Goal: Task Accomplishment & Management: Use online tool/utility

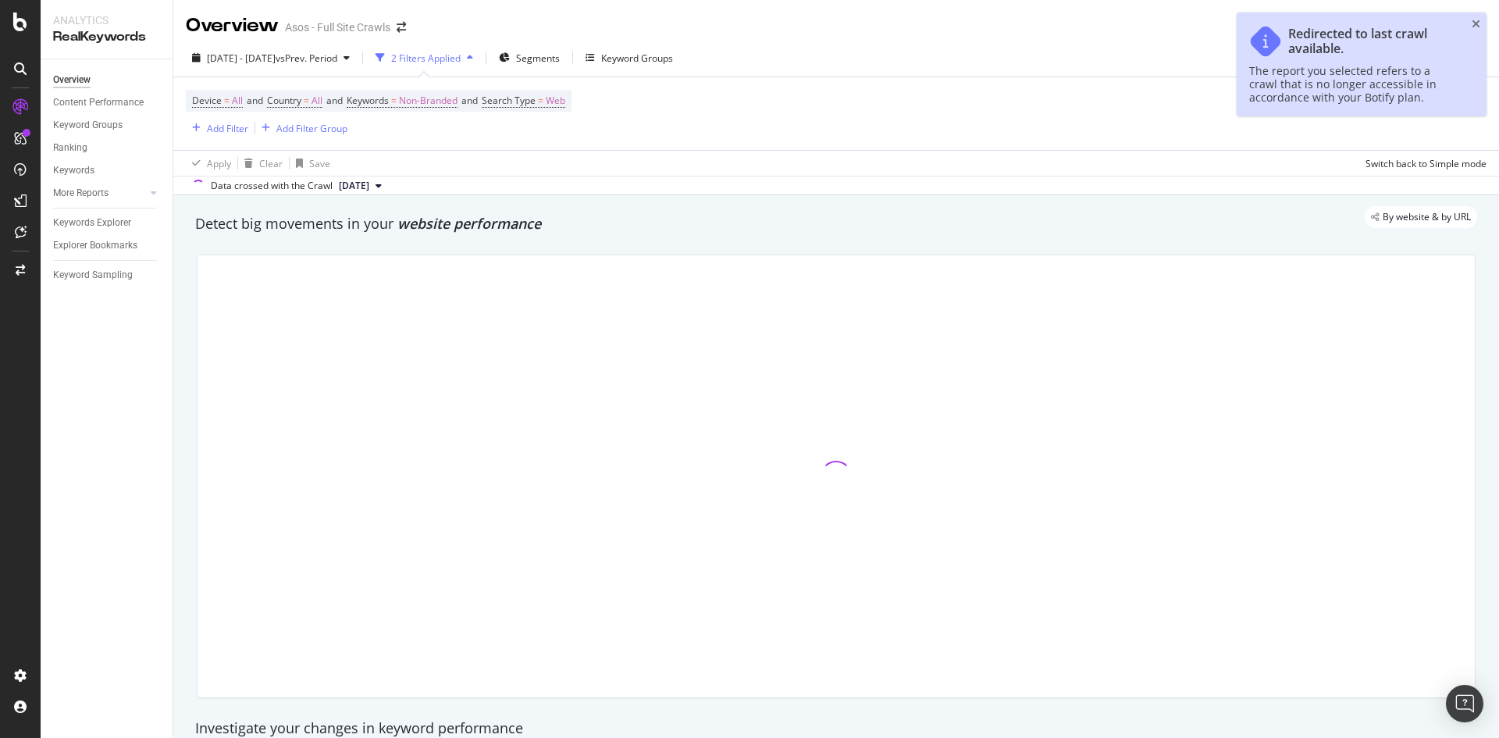
click at [1472, 23] on icon "close toast" at bounding box center [1476, 24] width 9 height 11
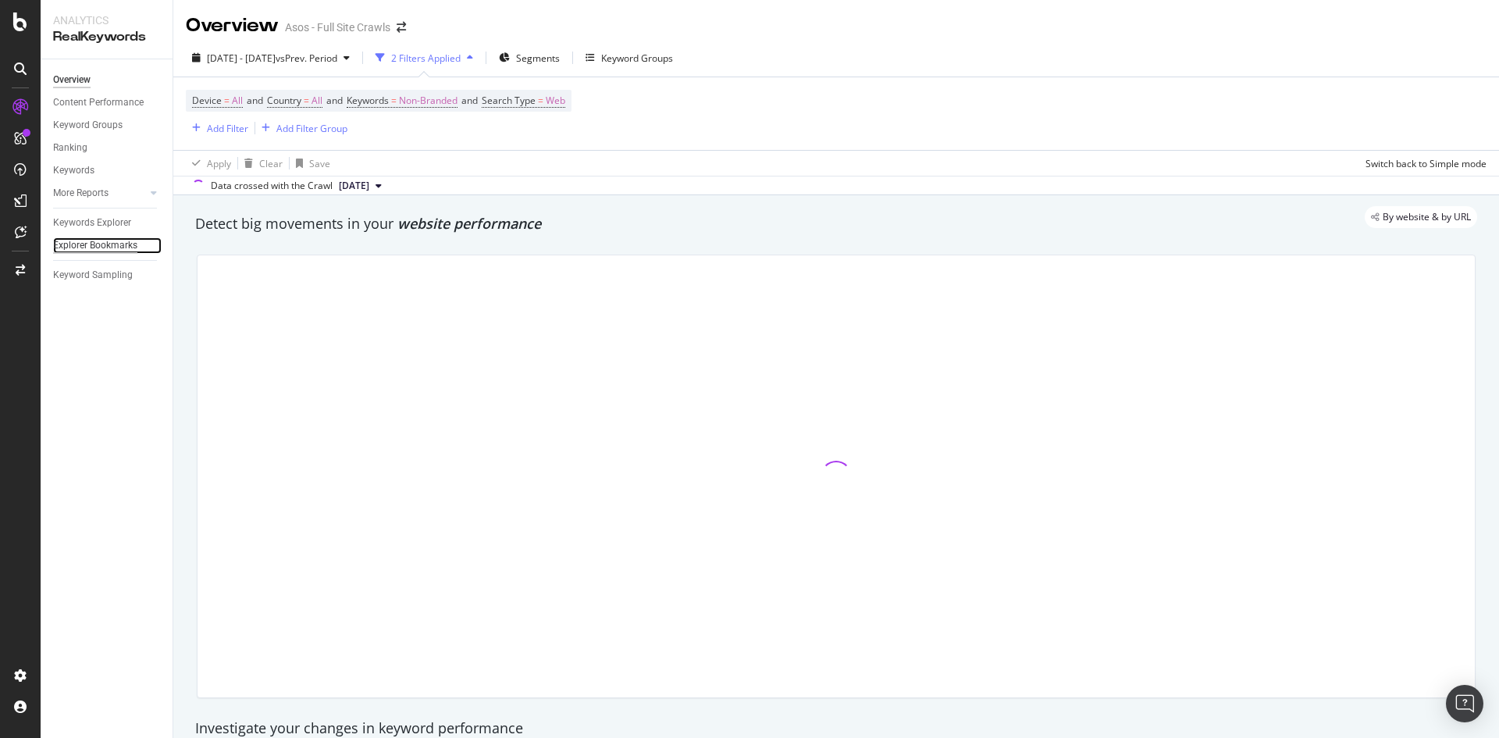
click at [119, 246] on div "Explorer Bookmarks" at bounding box center [95, 245] width 84 height 16
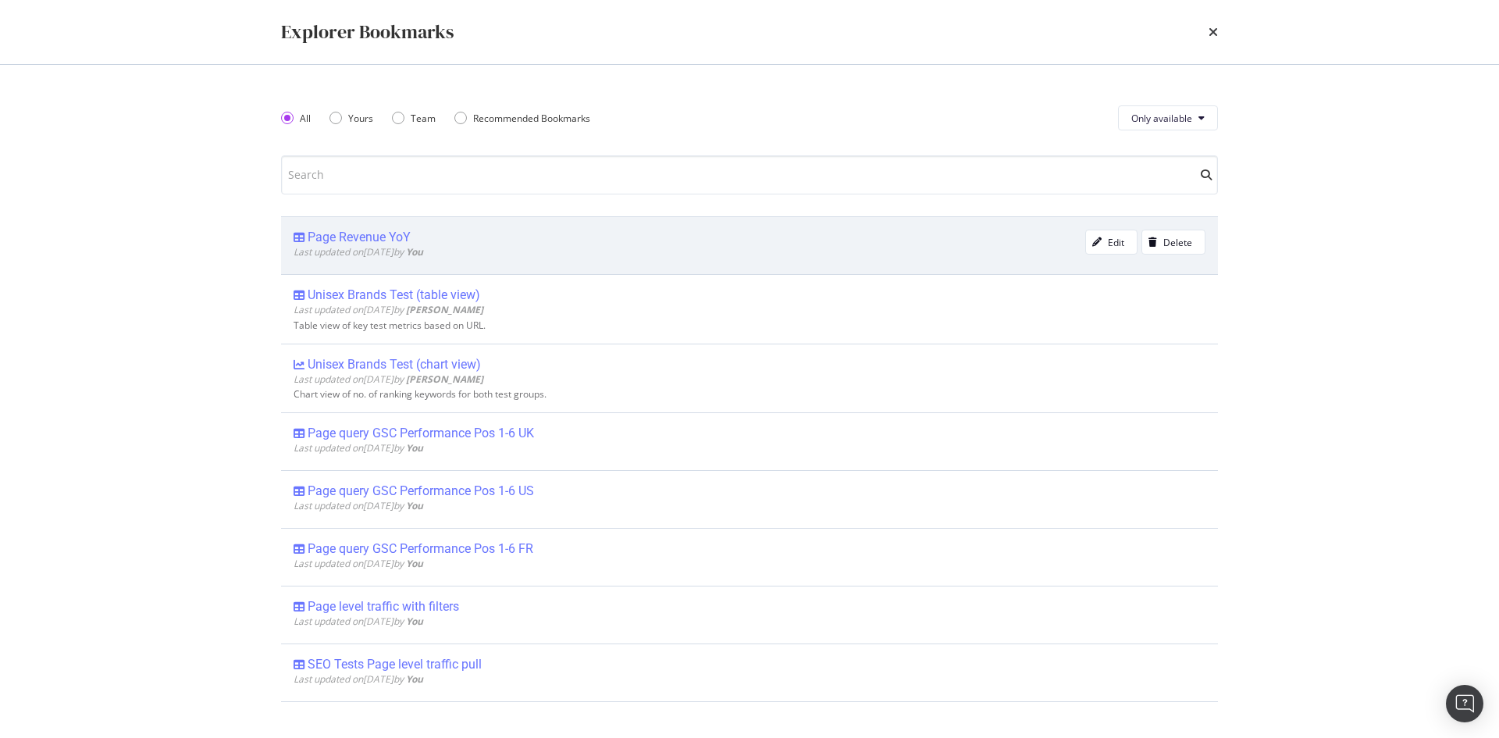
click at [398, 232] on div "Page Revenue YoY" at bounding box center [359, 238] width 103 height 16
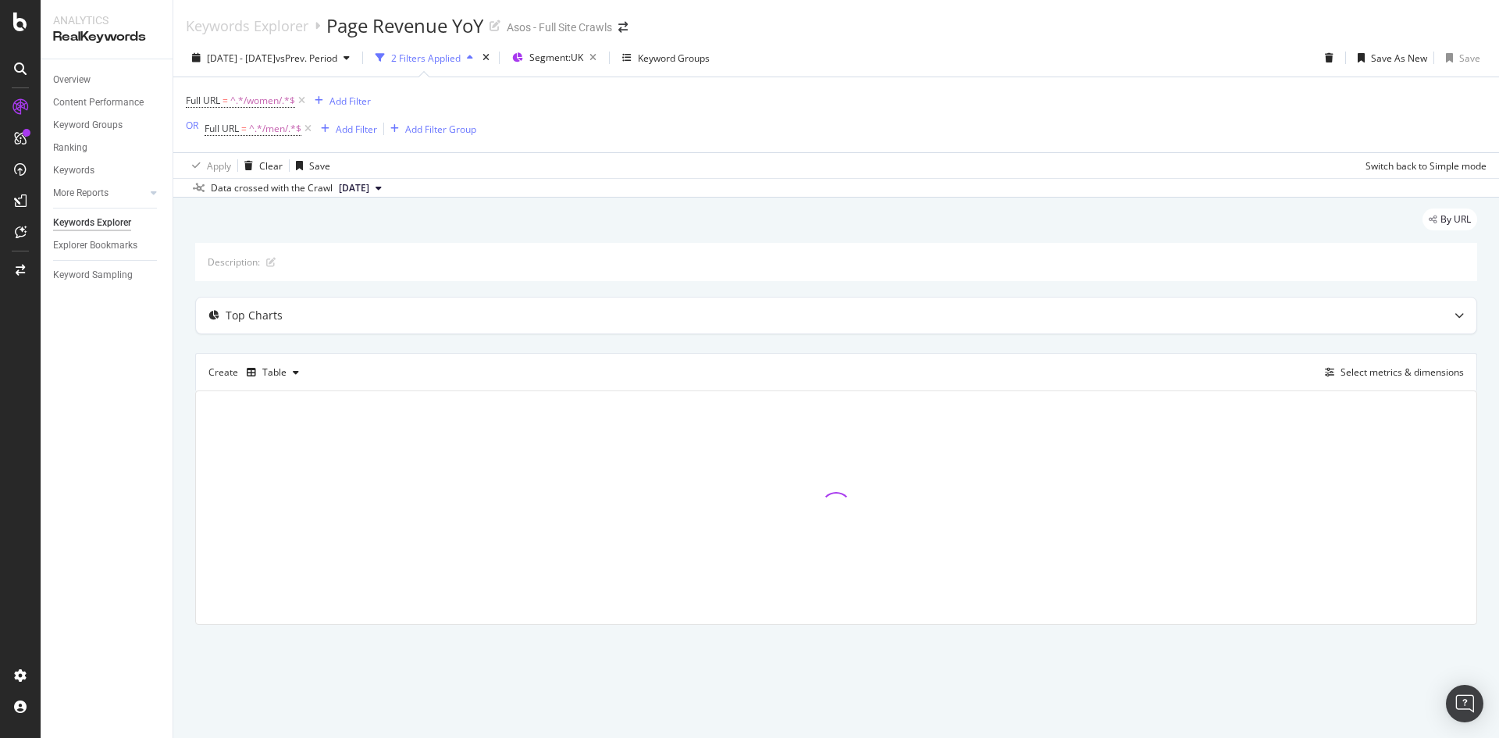
click at [461, 62] on div "2 Filters Applied" at bounding box center [426, 58] width 70 height 13
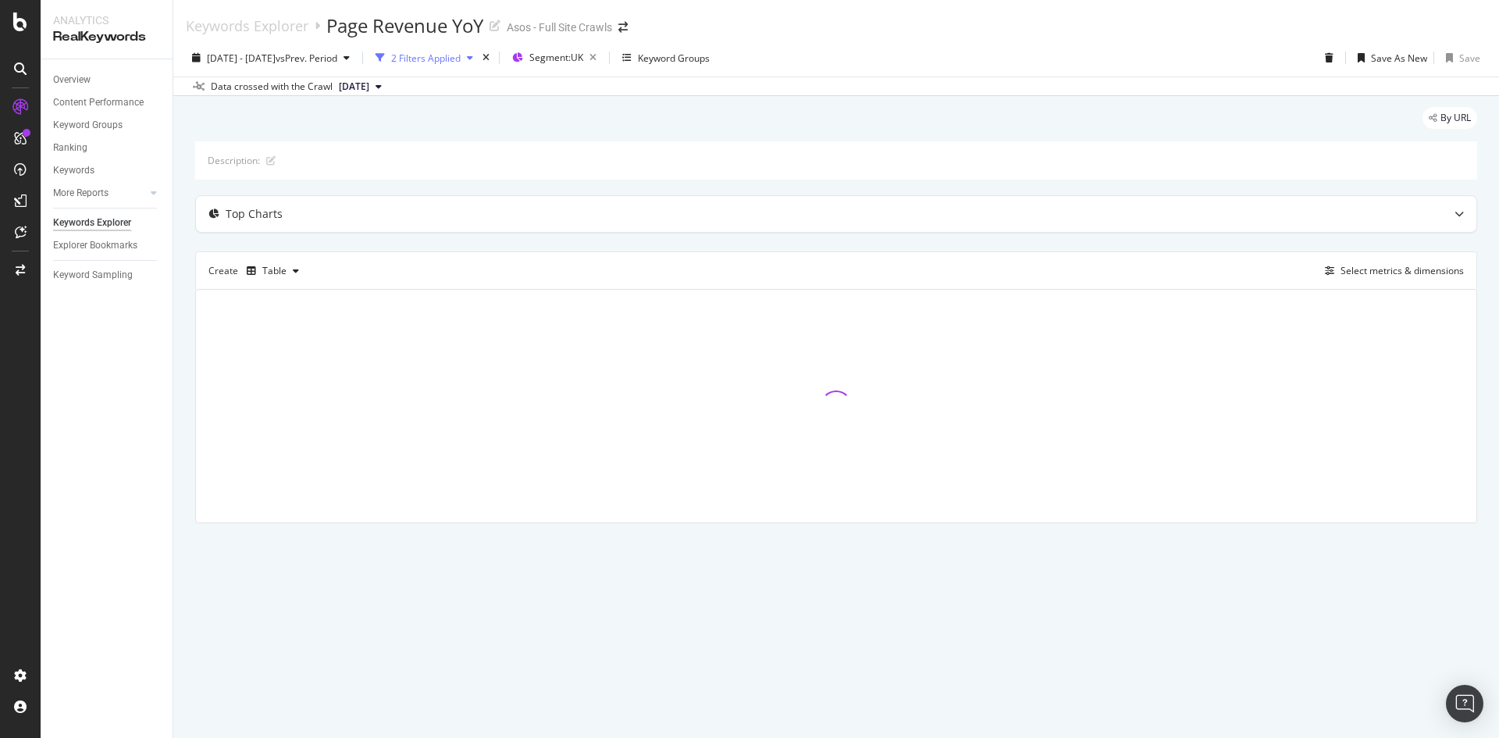
click at [461, 56] on div "2 Filters Applied" at bounding box center [426, 58] width 70 height 13
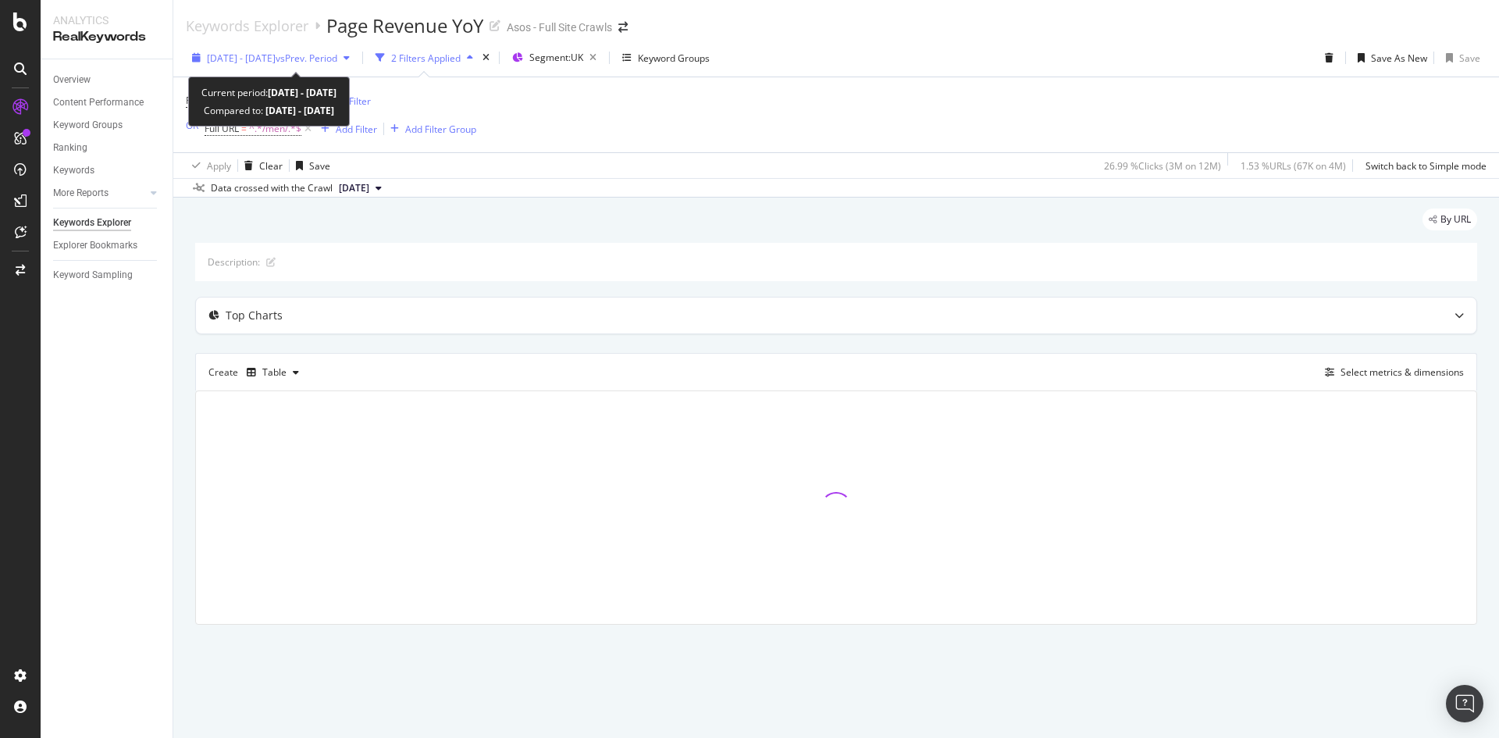
click at [271, 53] on span "[DATE] - [DATE]" at bounding box center [241, 58] width 69 height 13
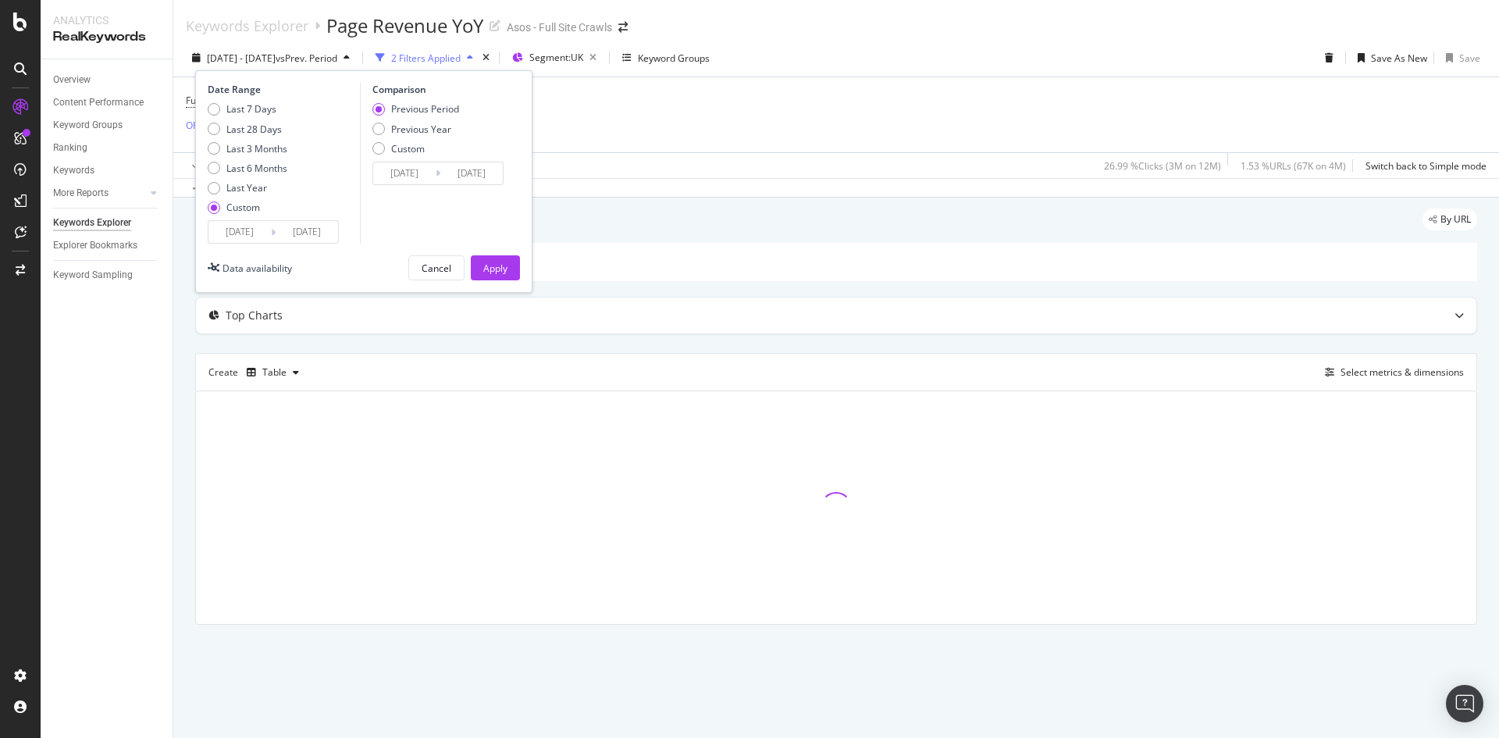
click at [298, 233] on input "[DATE]" at bounding box center [307, 232] width 62 height 22
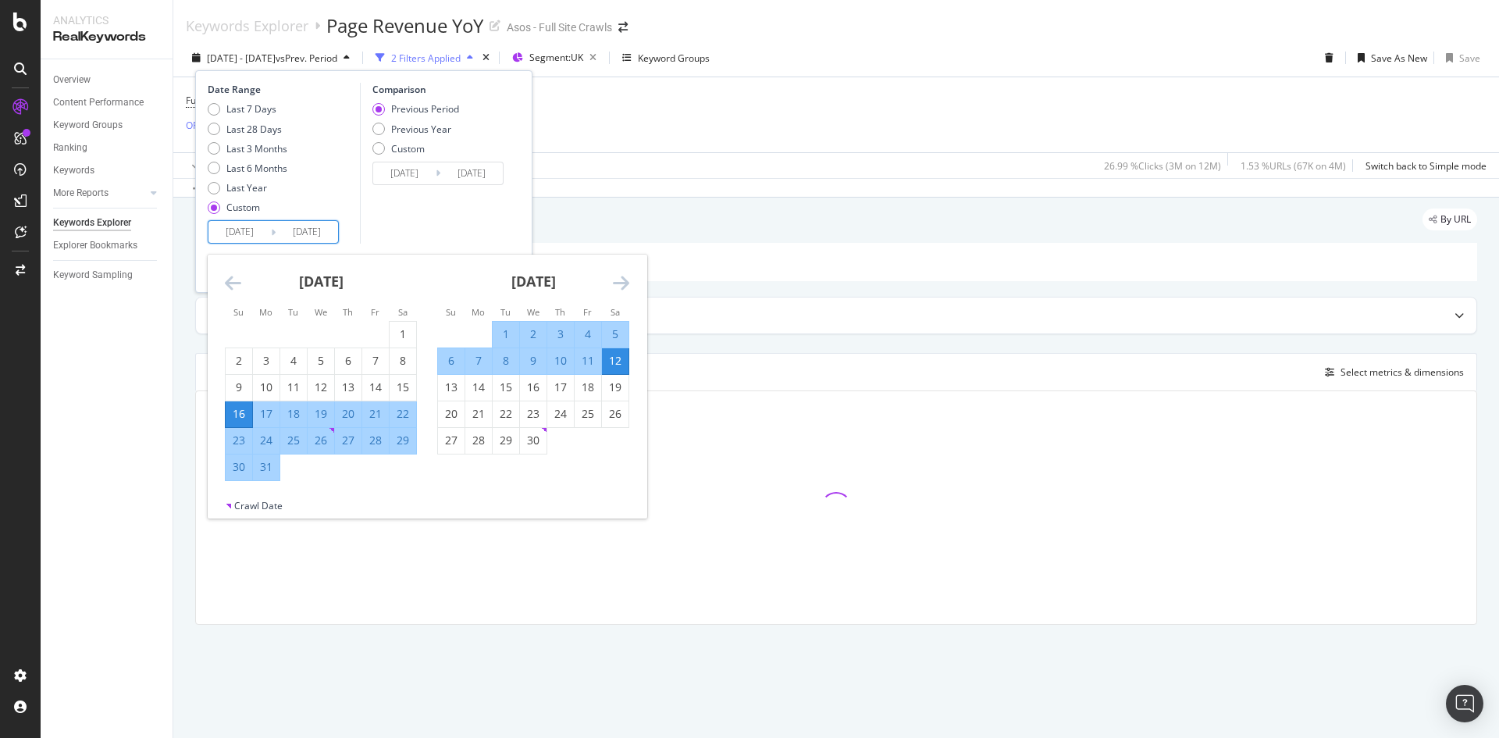
click at [622, 286] on icon "Move forward to switch to the next month." at bounding box center [621, 282] width 16 height 19
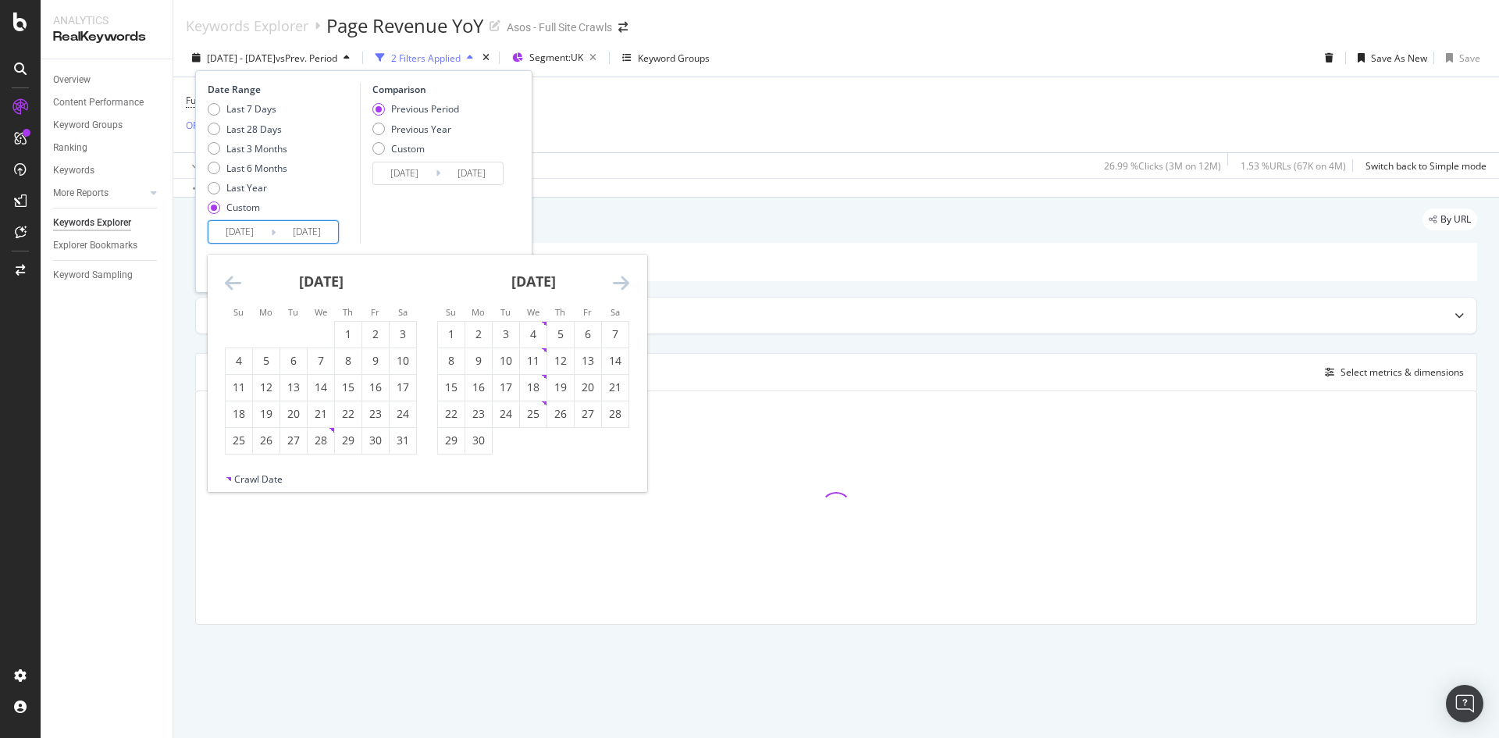
click at [622, 286] on icon "Move forward to switch to the next month." at bounding box center [621, 282] width 16 height 19
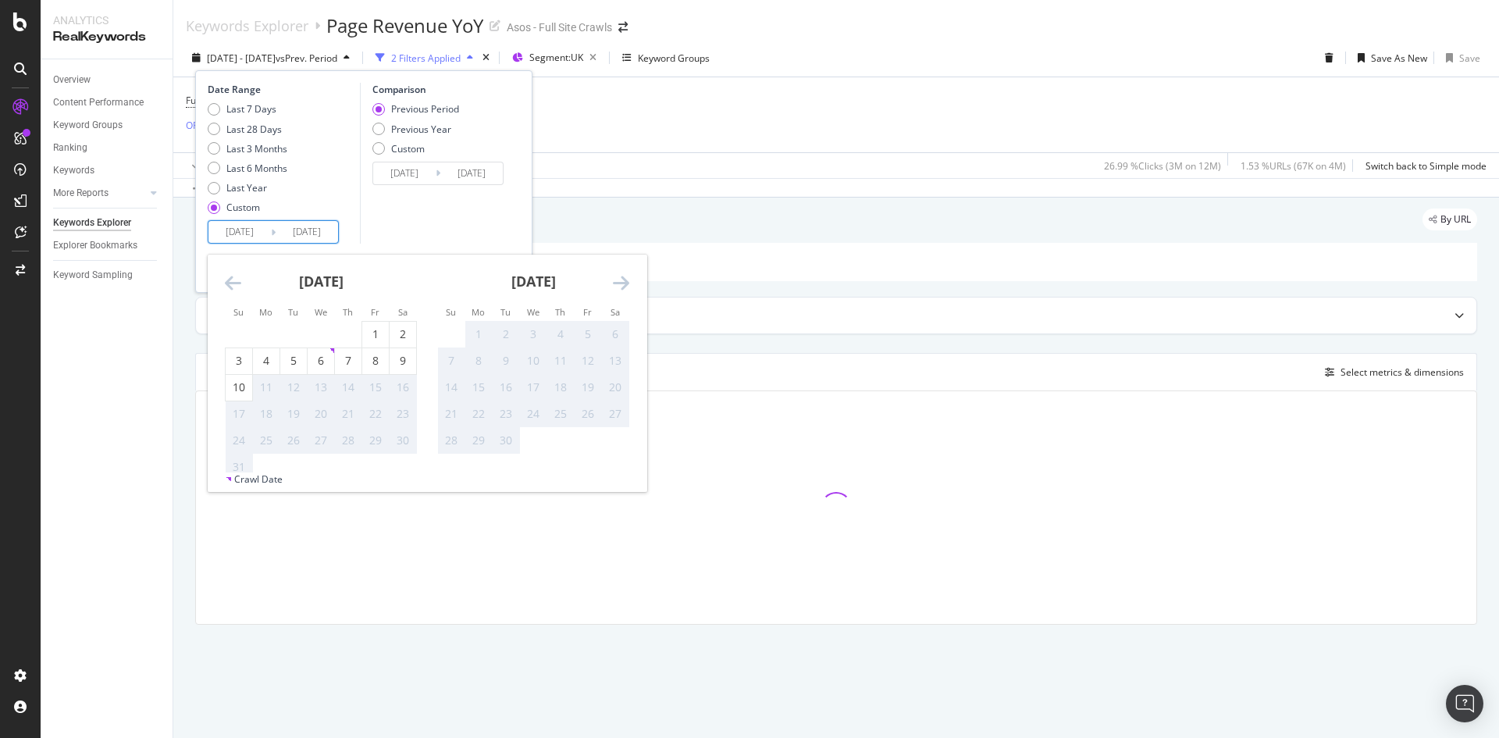
click at [622, 286] on icon "Move forward to switch to the next month." at bounding box center [621, 282] width 16 height 19
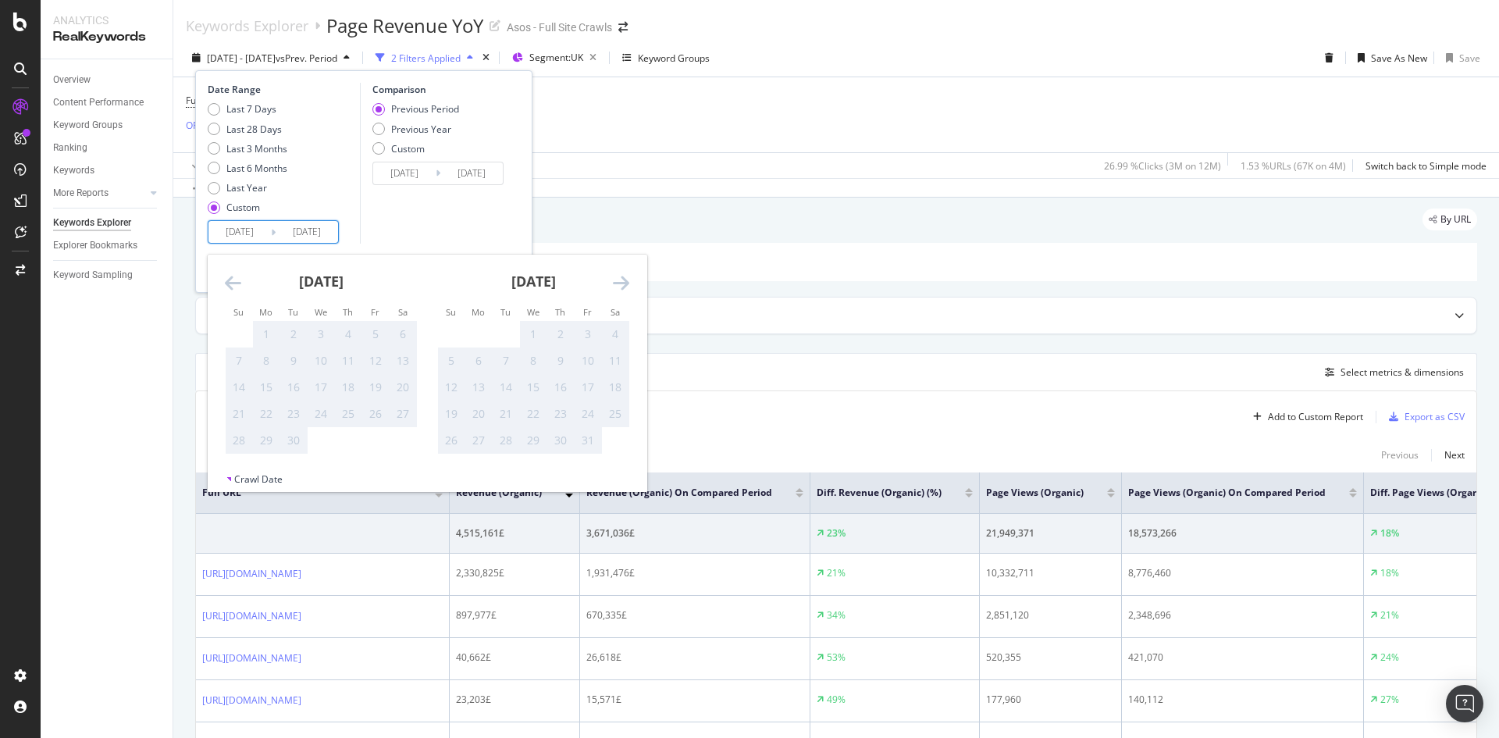
click at [233, 281] on icon "Move backward to switch to the previous month." at bounding box center [233, 282] width 16 height 19
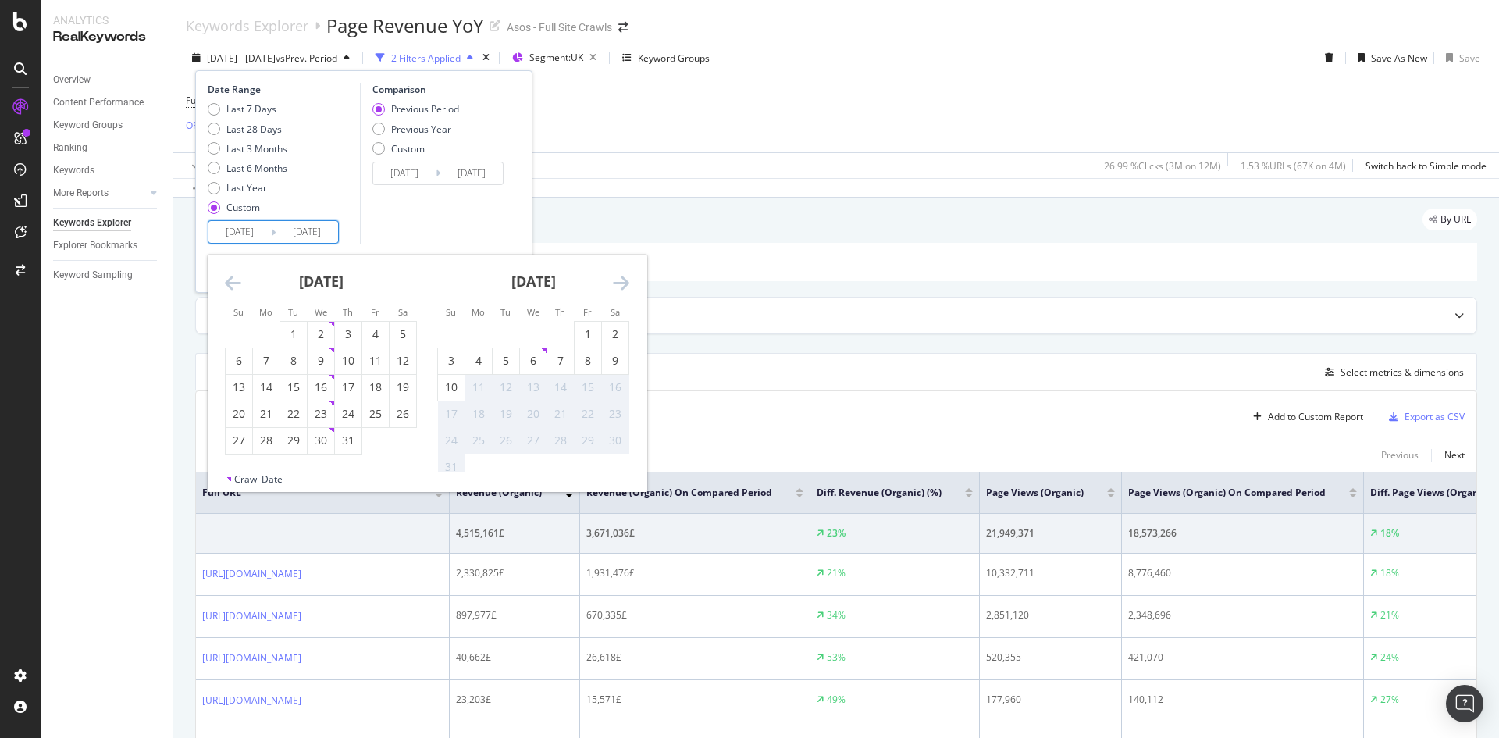
click at [233, 286] on icon "Move backward to switch to the previous month." at bounding box center [233, 282] width 16 height 19
click at [229, 284] on icon "Move backward to switch to the previous month." at bounding box center [233, 282] width 16 height 19
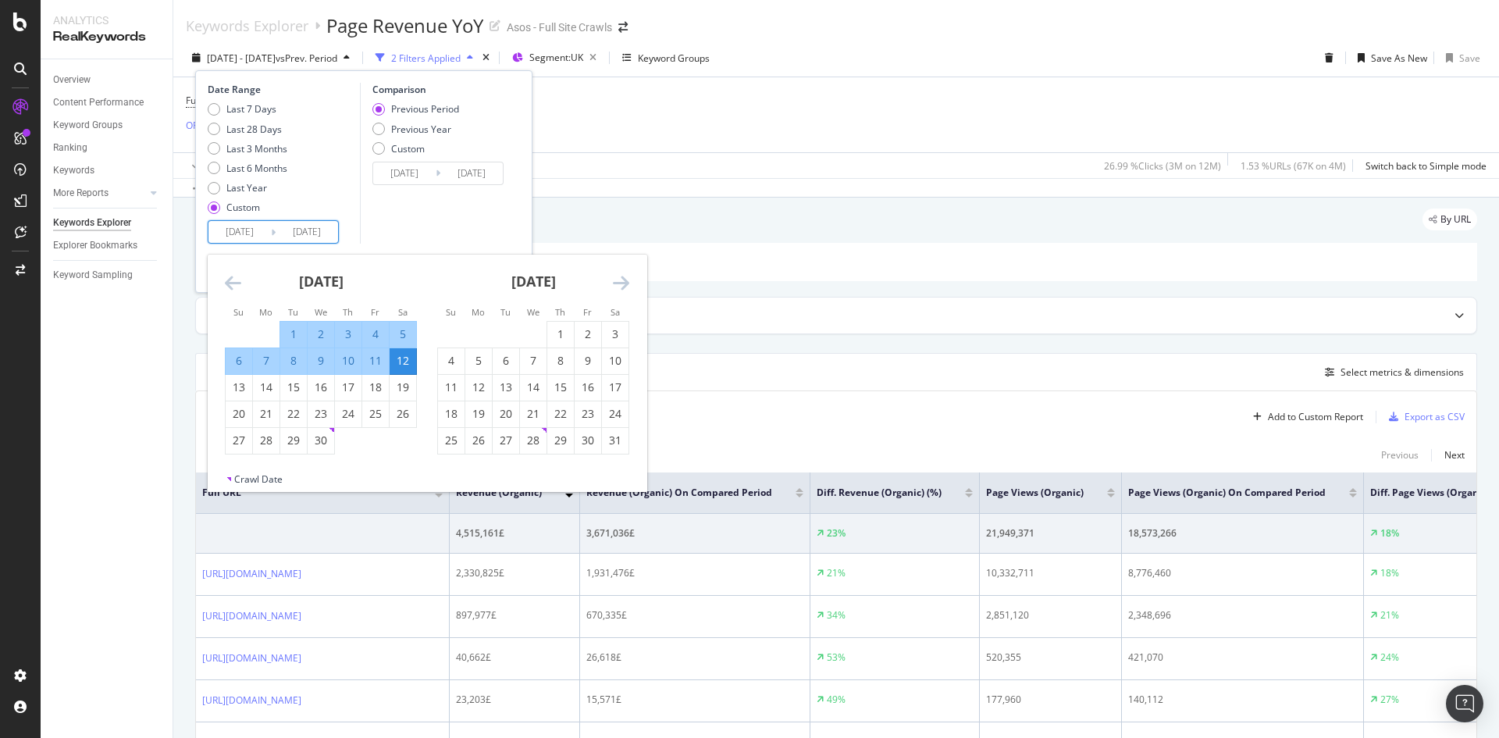
click at [229, 284] on icon "Move backward to switch to the previous month." at bounding box center [233, 282] width 16 height 19
click at [228, 283] on icon "Move backward to switch to the previous month." at bounding box center [233, 282] width 16 height 19
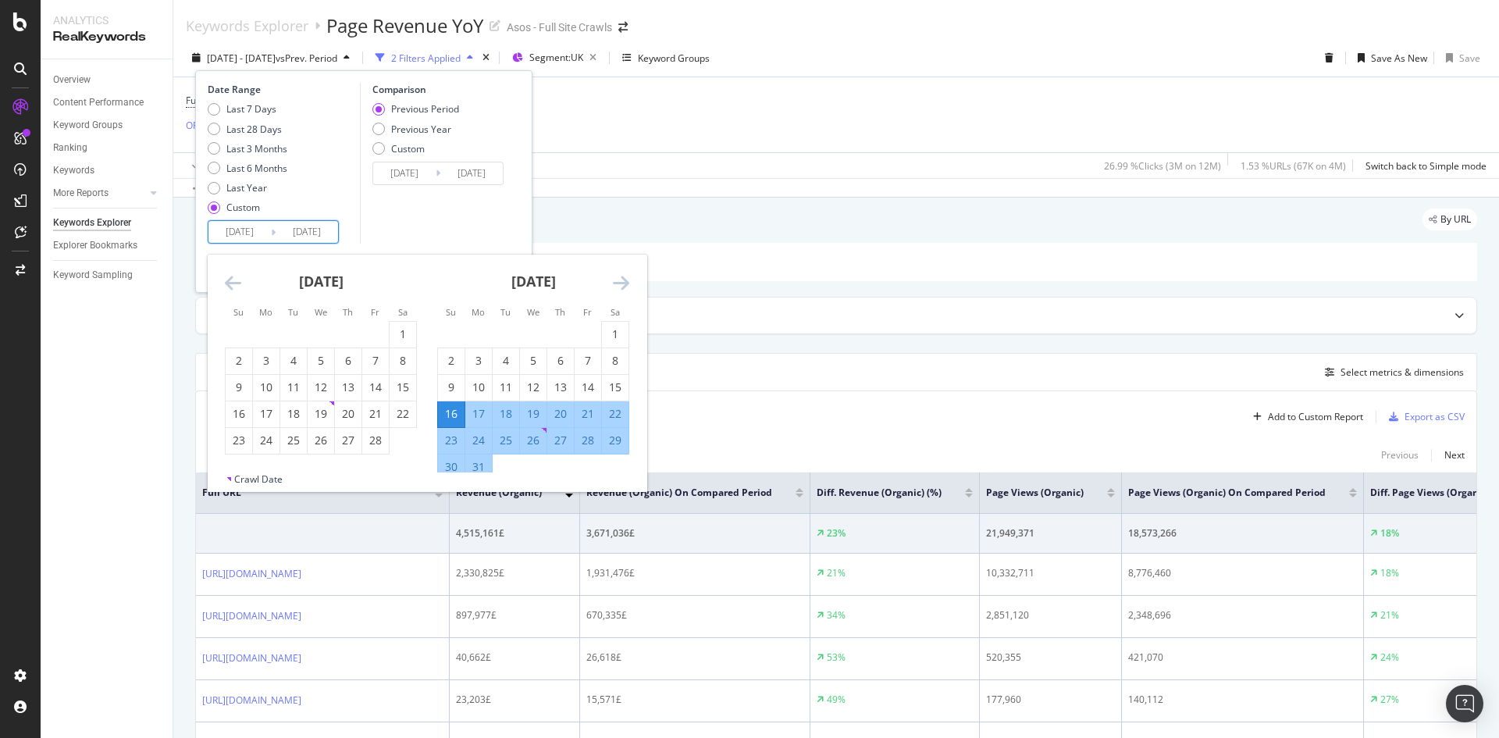
click at [228, 283] on icon "Move backward to switch to the previous month." at bounding box center [233, 282] width 16 height 19
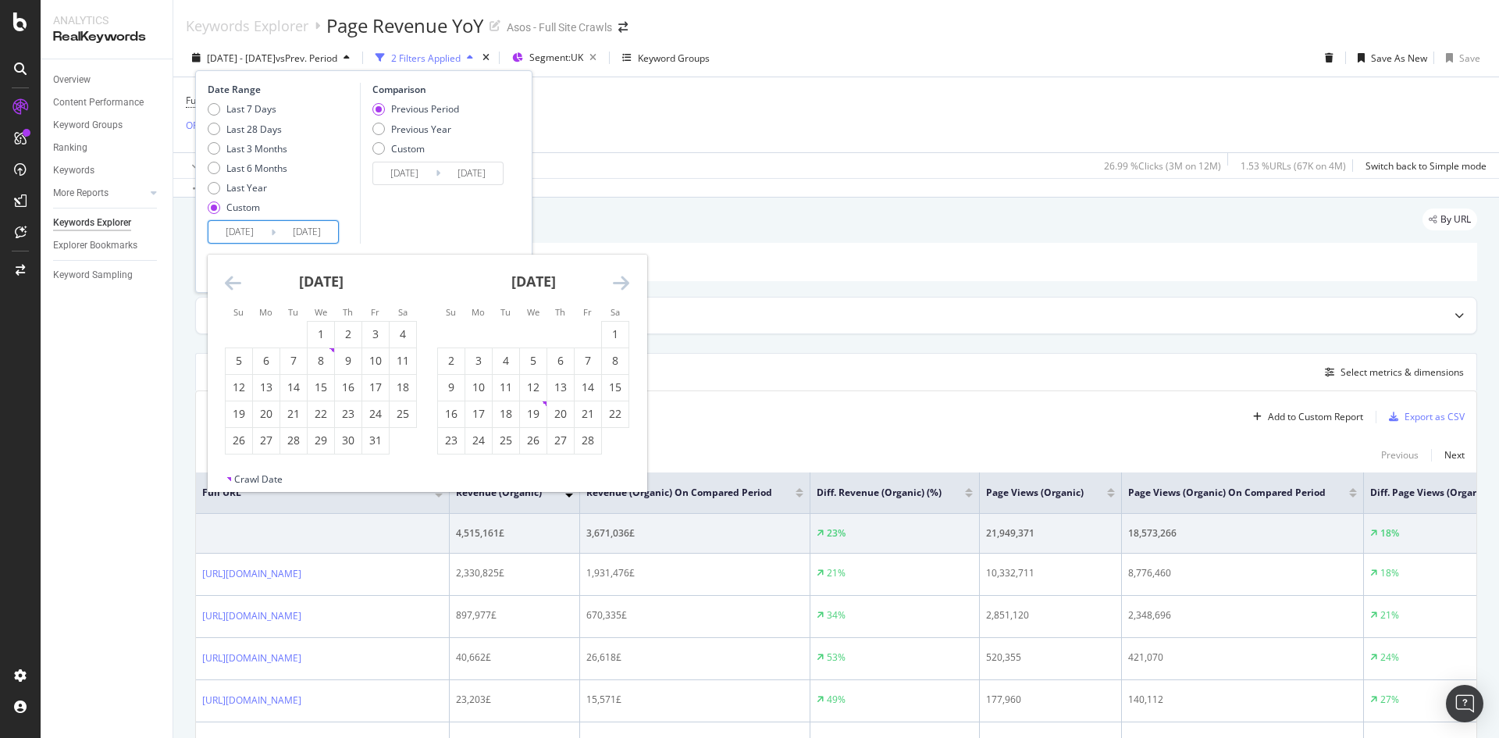
click at [227, 283] on icon "Move backward to switch to the previous month." at bounding box center [233, 282] width 16 height 19
click at [244, 324] on div "1" at bounding box center [239, 335] width 27 height 26
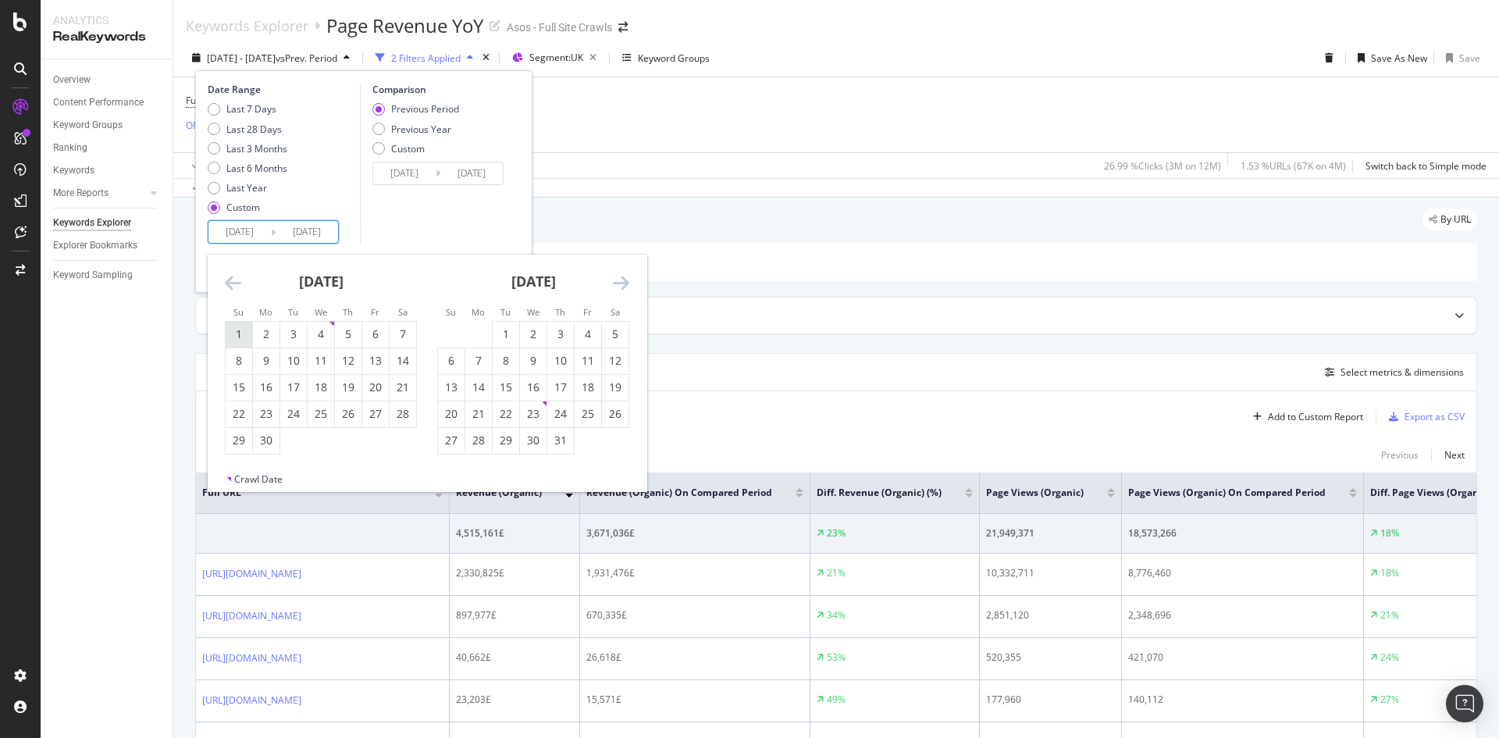
type input "[DATE]"
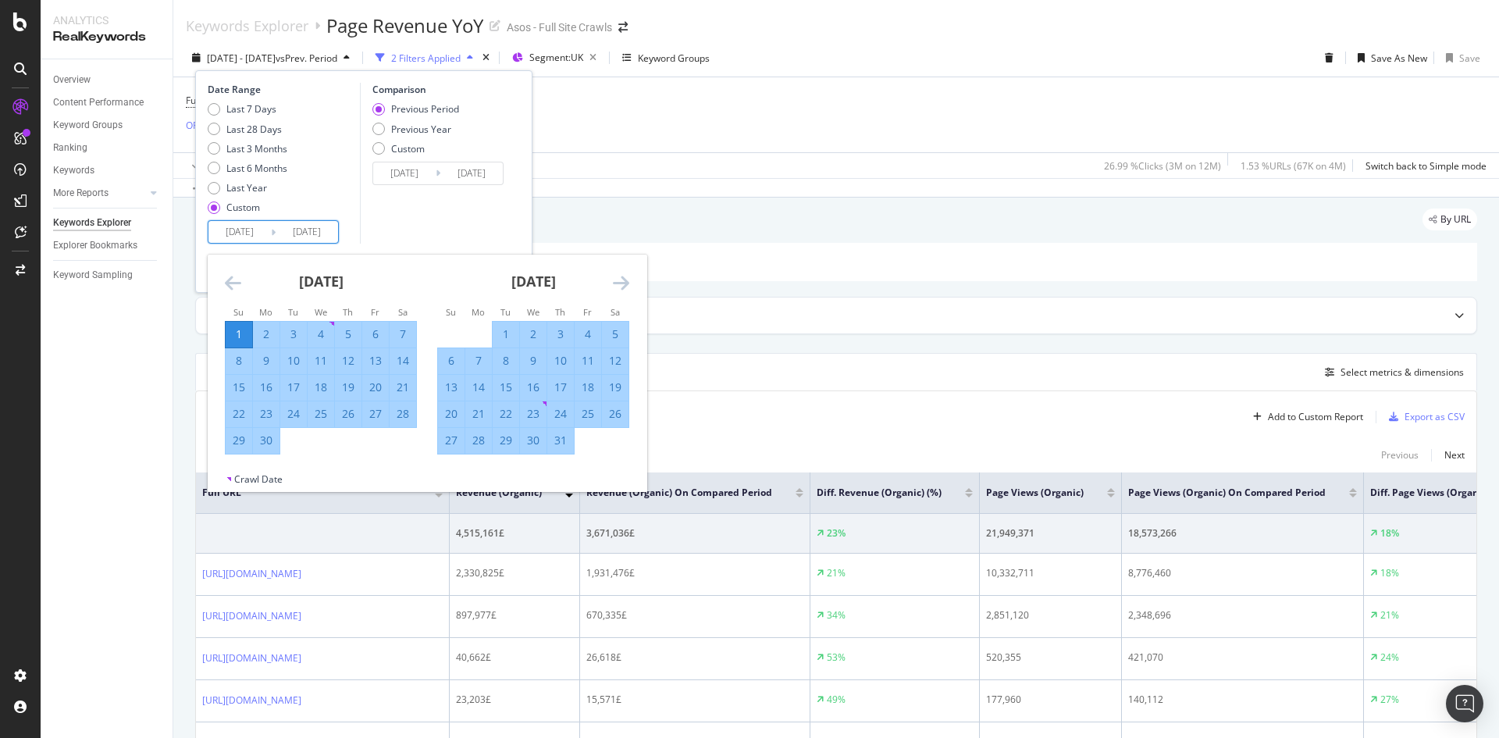
click at [626, 279] on icon "Move forward to switch to the next month." at bounding box center [621, 282] width 16 height 19
click at [608, 444] on div "30" at bounding box center [615, 441] width 27 height 16
type input "[DATE]"
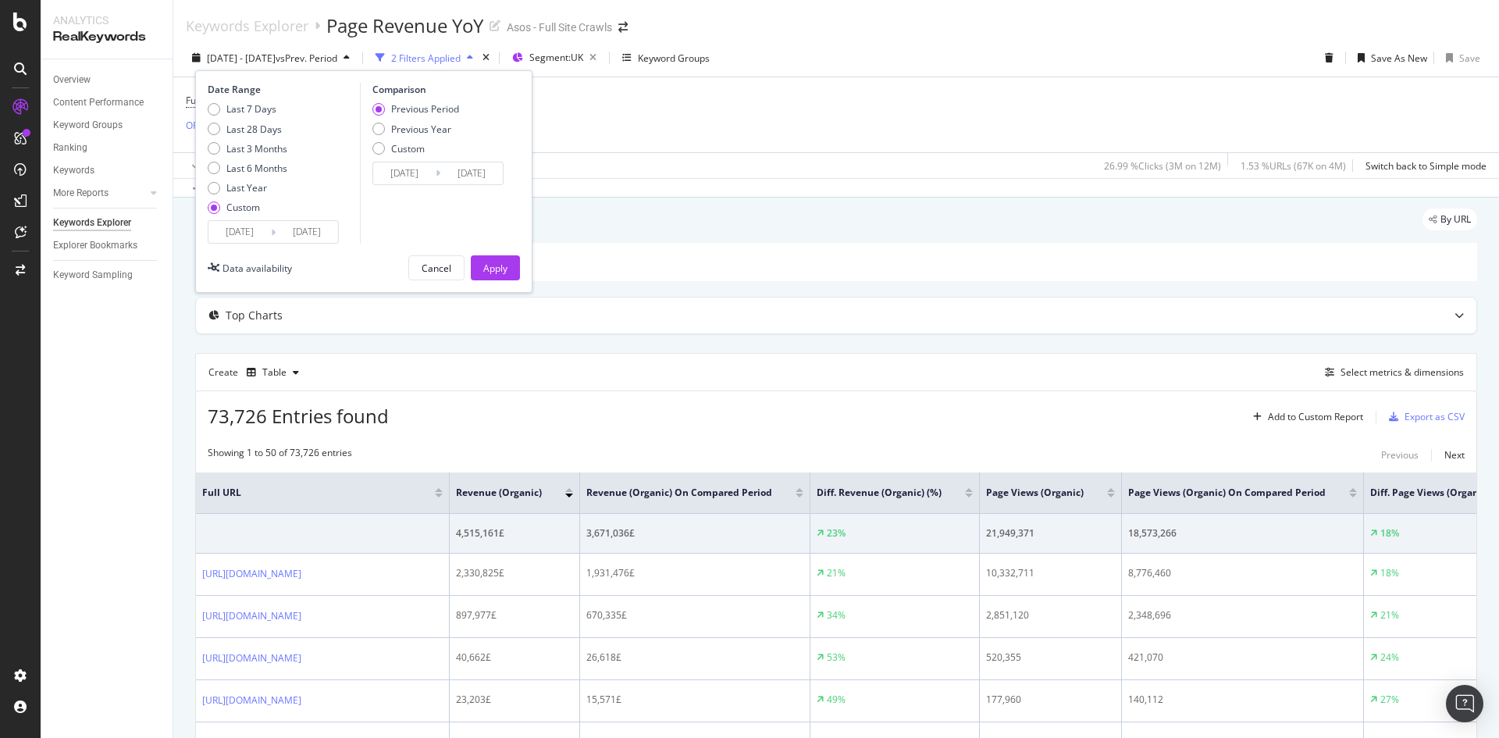
click at [286, 228] on input "[DATE]" at bounding box center [307, 232] width 62 height 22
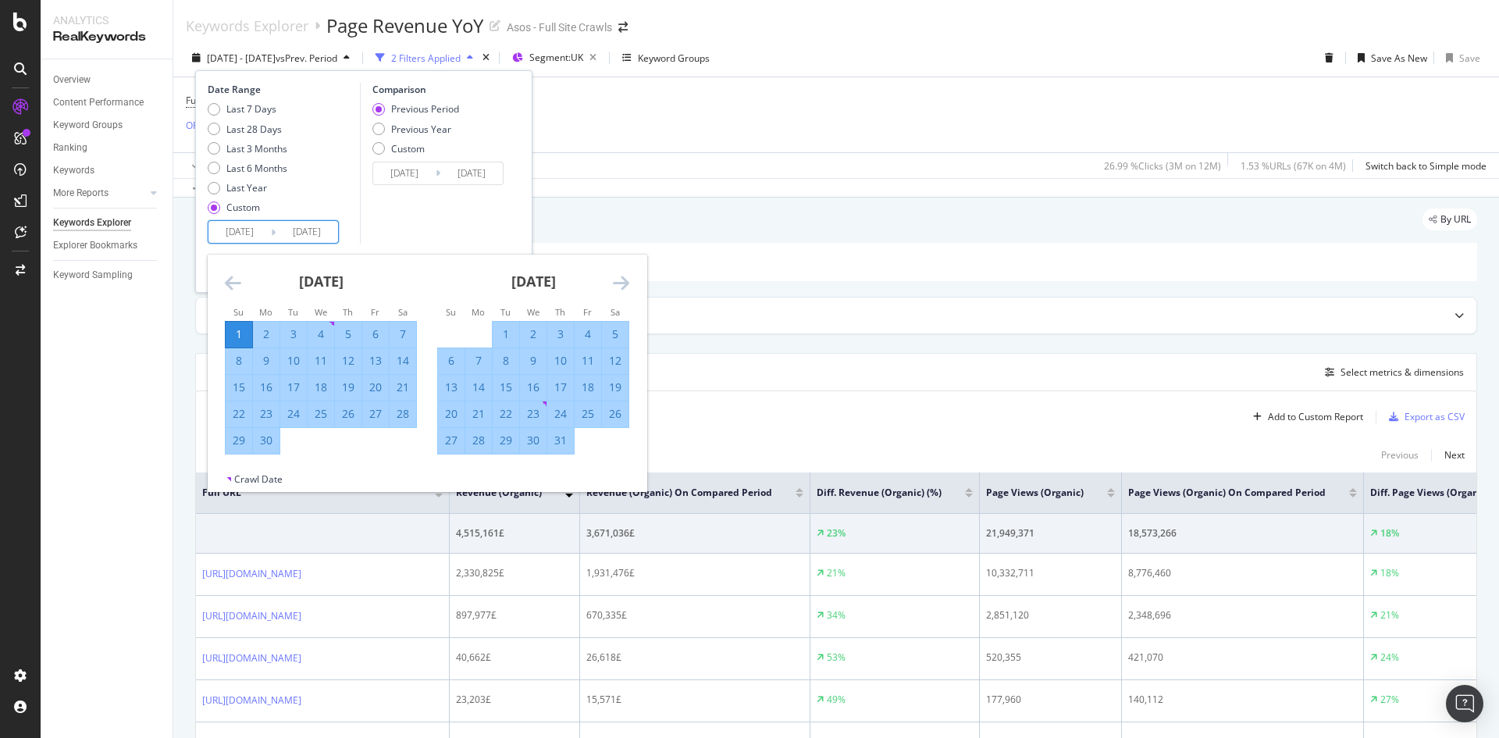
click at [622, 282] on icon "Move forward to switch to the next month." at bounding box center [621, 282] width 16 height 19
click at [504, 218] on div "Comparison Previous Period Previous Year Custom [DATE] Navigate forward to inte…" at bounding box center [434, 163] width 148 height 161
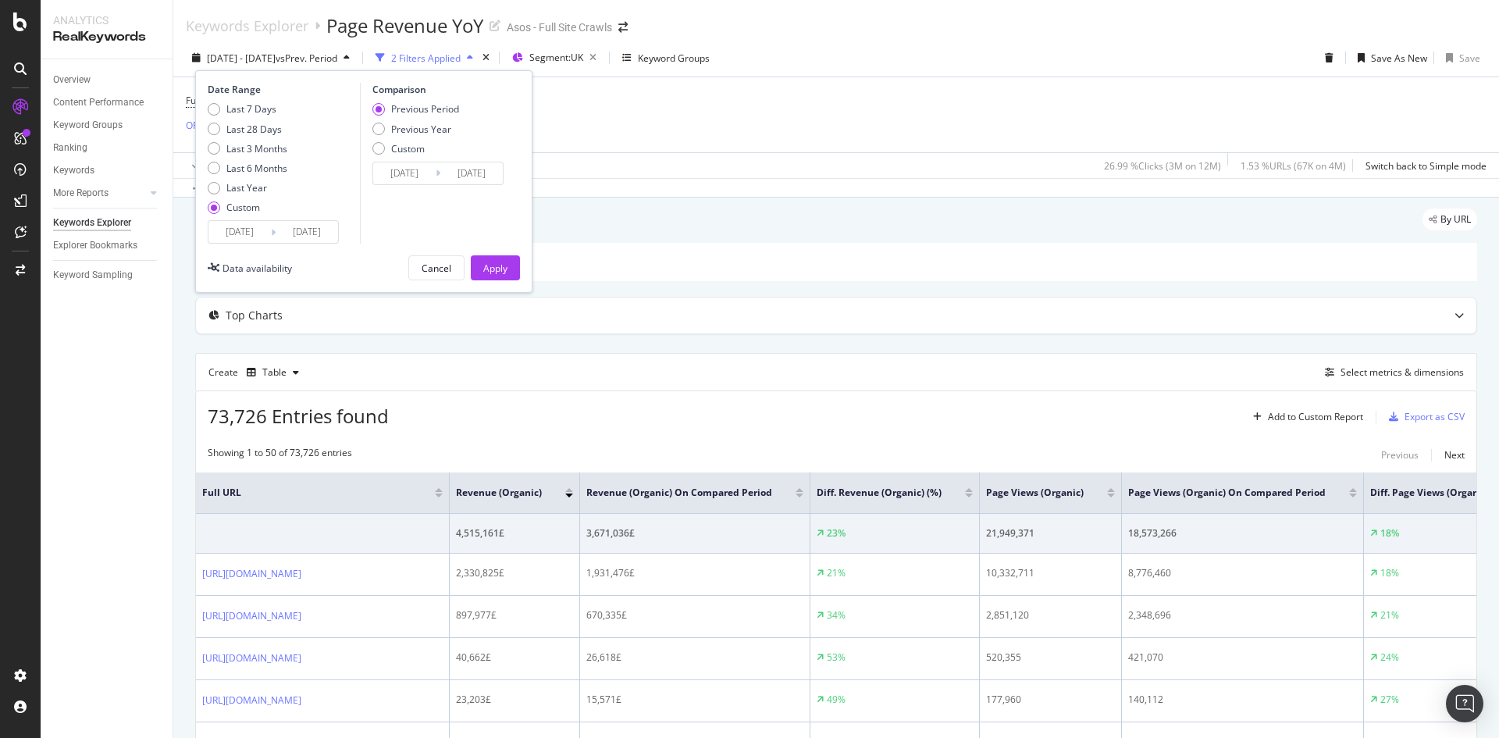
click at [303, 233] on input "[DATE]" at bounding box center [307, 232] width 62 height 22
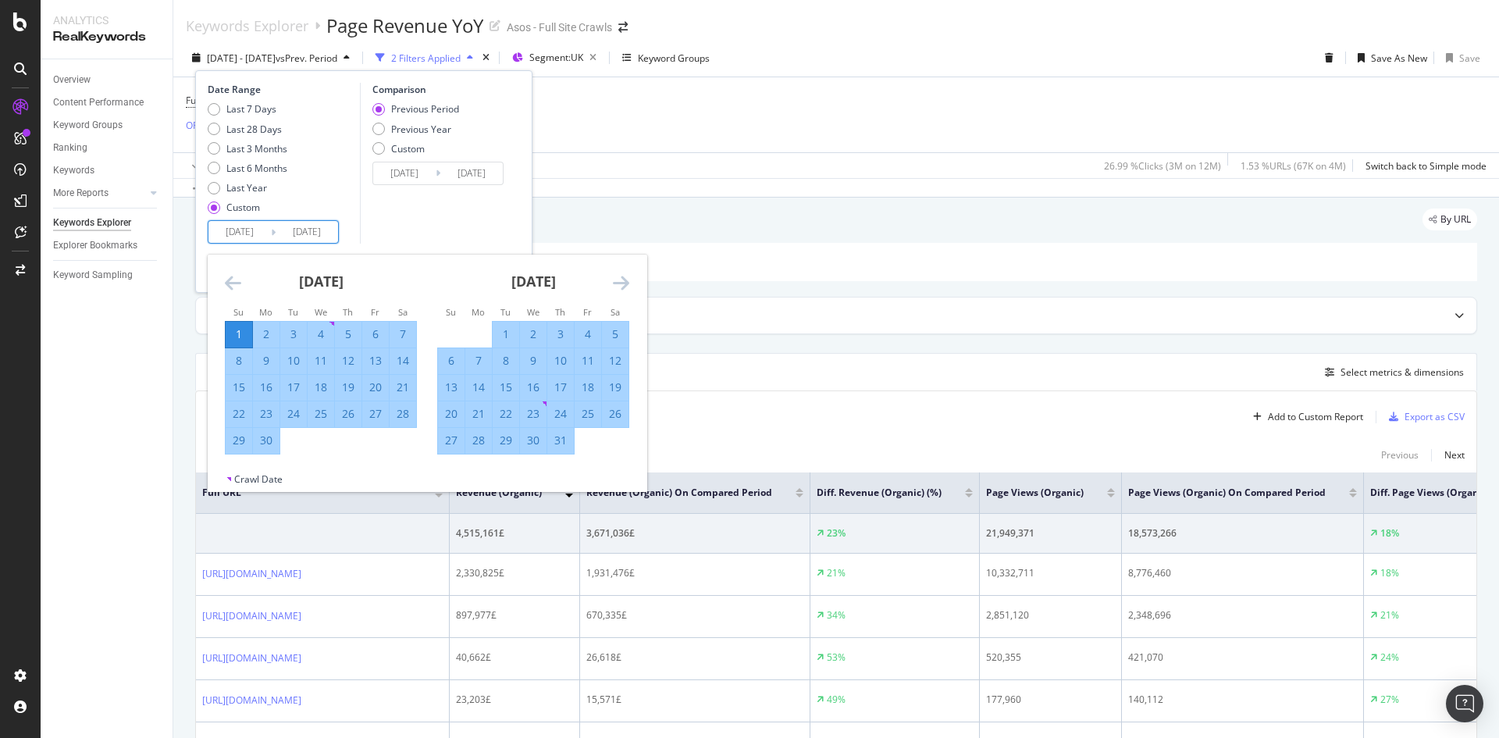
click at [623, 287] on icon "Move forward to switch to the next month." at bounding box center [621, 282] width 16 height 19
click at [459, 217] on div "Comparison Previous Period Previous Year Custom [DATE] Navigate forward to inte…" at bounding box center [434, 163] width 148 height 161
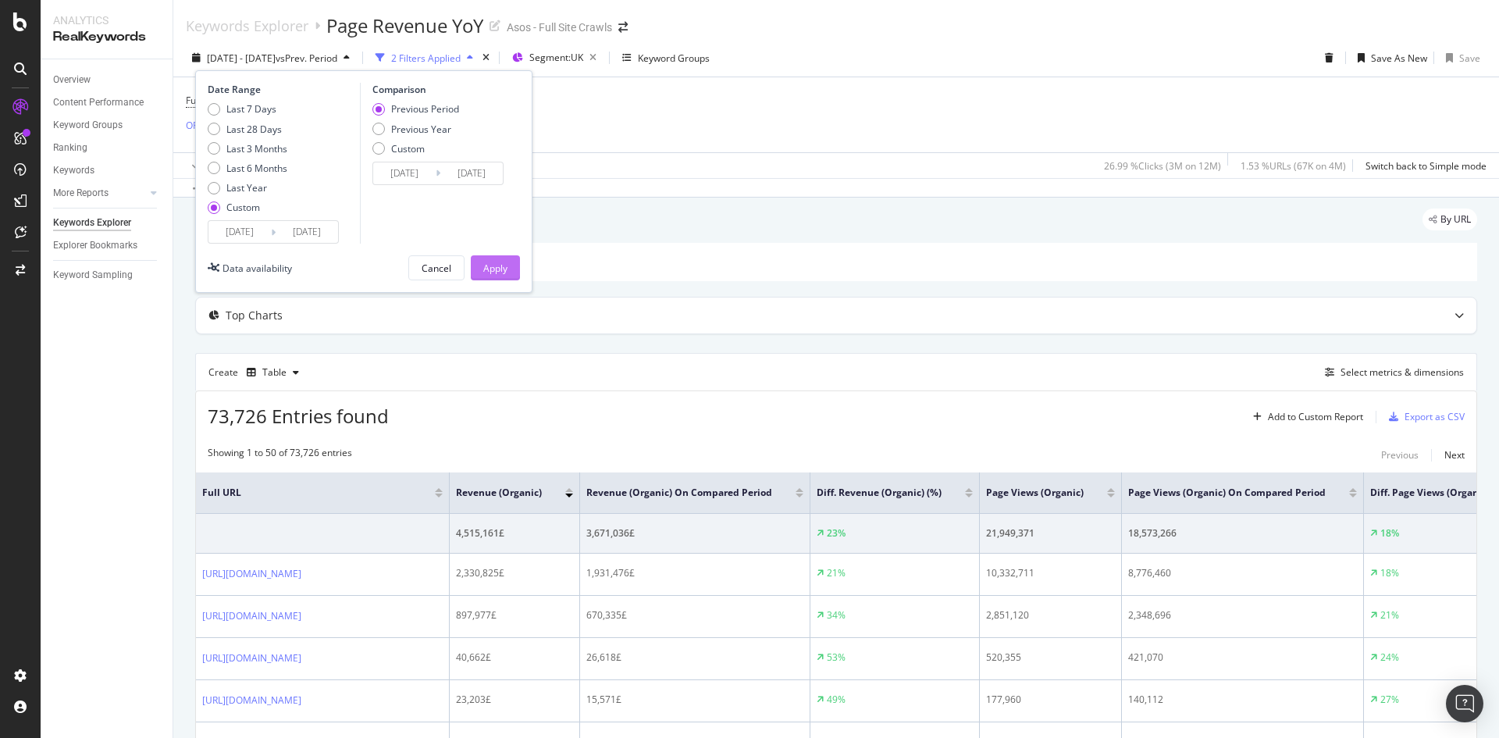
click at [489, 272] on div "Apply" at bounding box center [495, 268] width 24 height 13
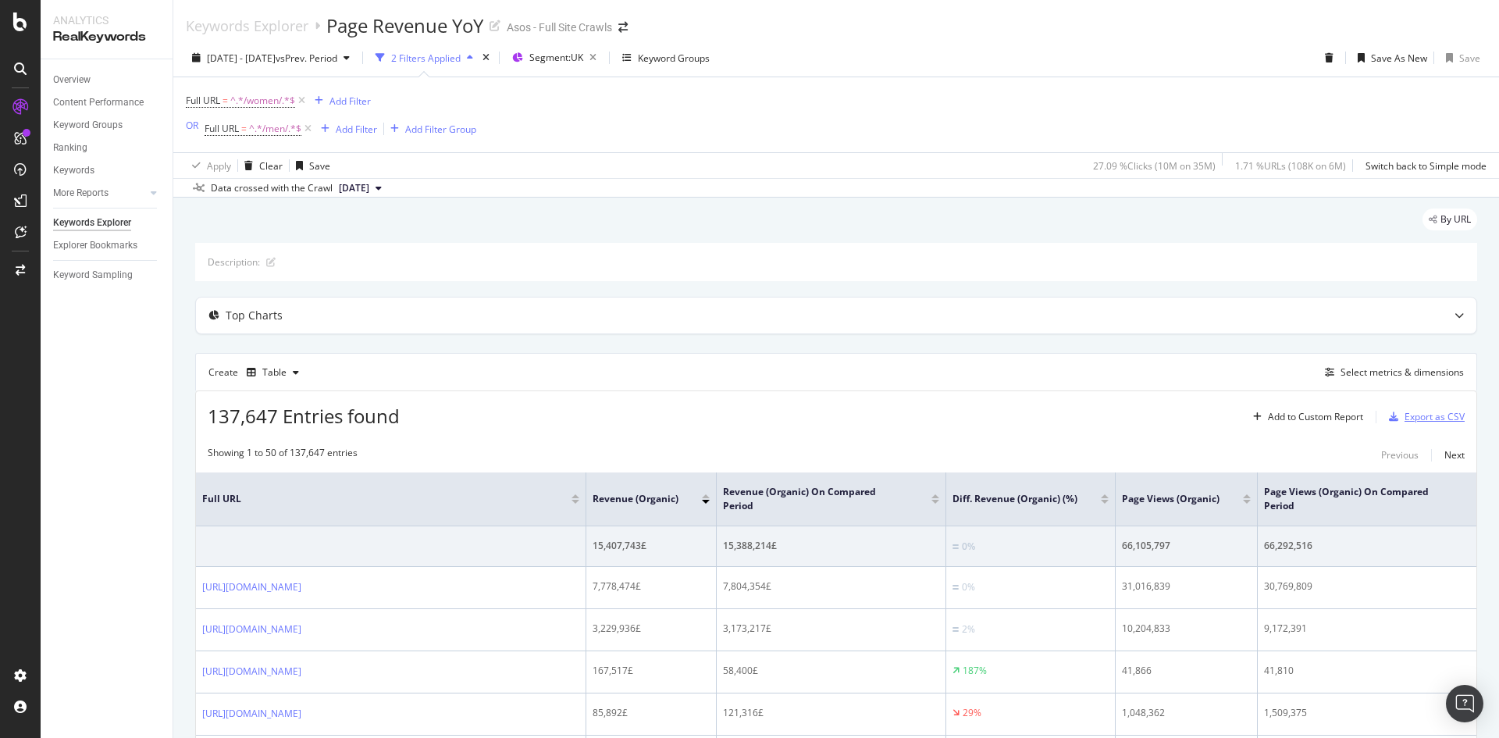
click at [1414, 423] on div "Export as CSV" at bounding box center [1435, 416] width 60 height 13
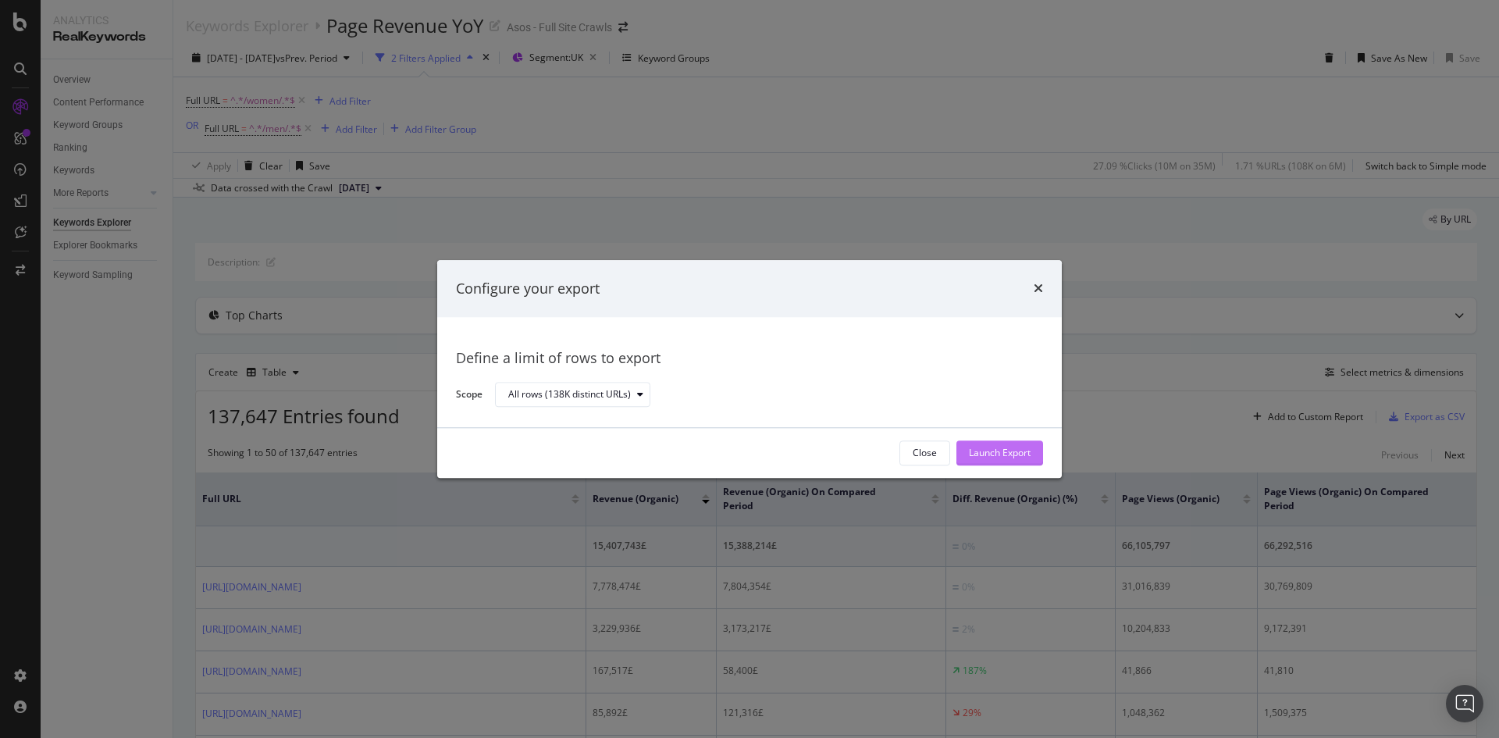
click at [1007, 456] on div "Launch Export" at bounding box center [1000, 453] width 62 height 13
